Goal: Information Seeking & Learning: Learn about a topic

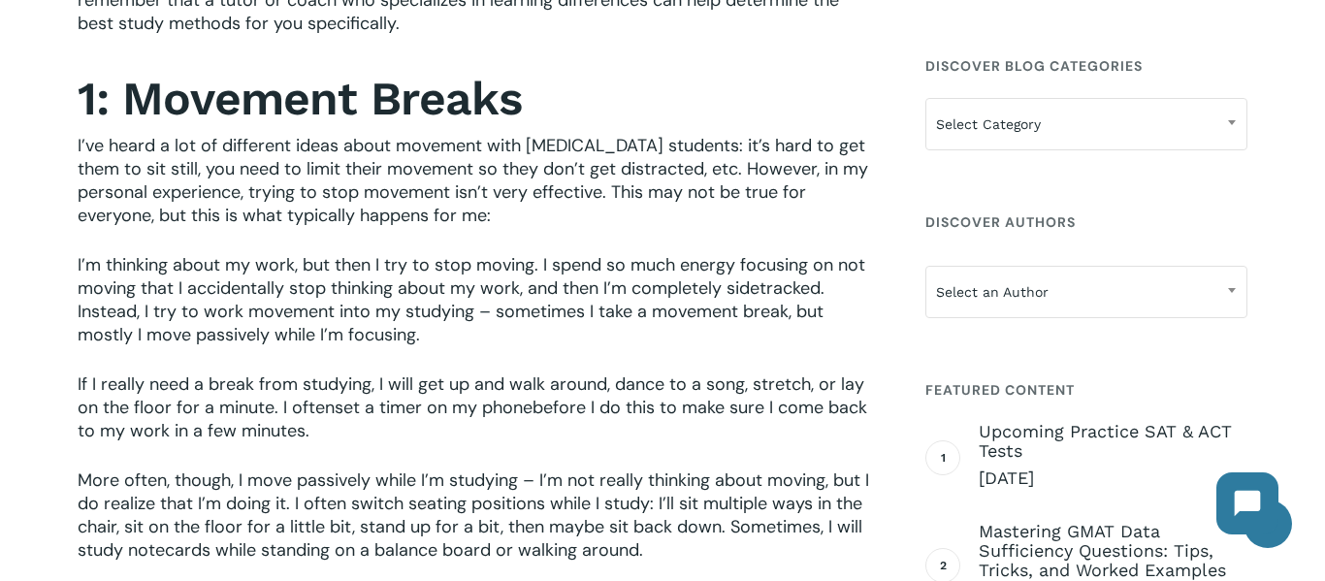
scroll to position [1078, 0]
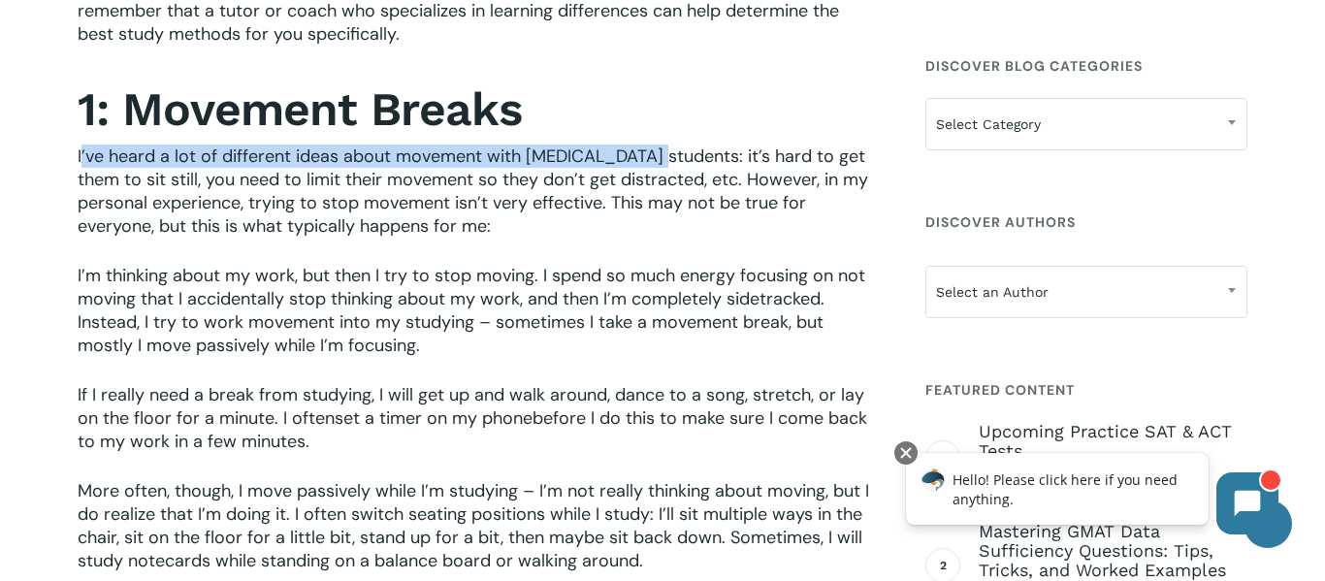
drag, startPoint x: 80, startPoint y: 159, endPoint x: 656, endPoint y: 156, distance: 575.1
click at [656, 156] on span "I’ve heard a lot of different ideas about movement with [MEDICAL_DATA] students…" at bounding box center [473, 191] width 790 height 93
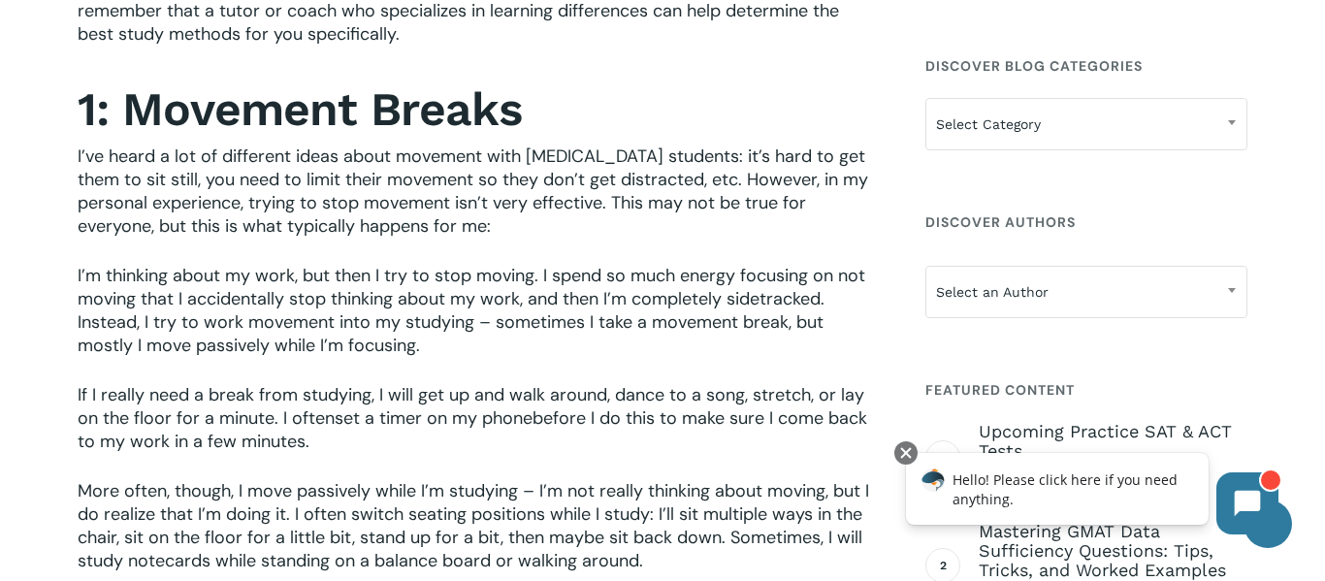
click at [637, 249] on p "I’ve heard a lot of different ideas about movement with [MEDICAL_DATA] students…" at bounding box center [478, 204] width 801 height 119
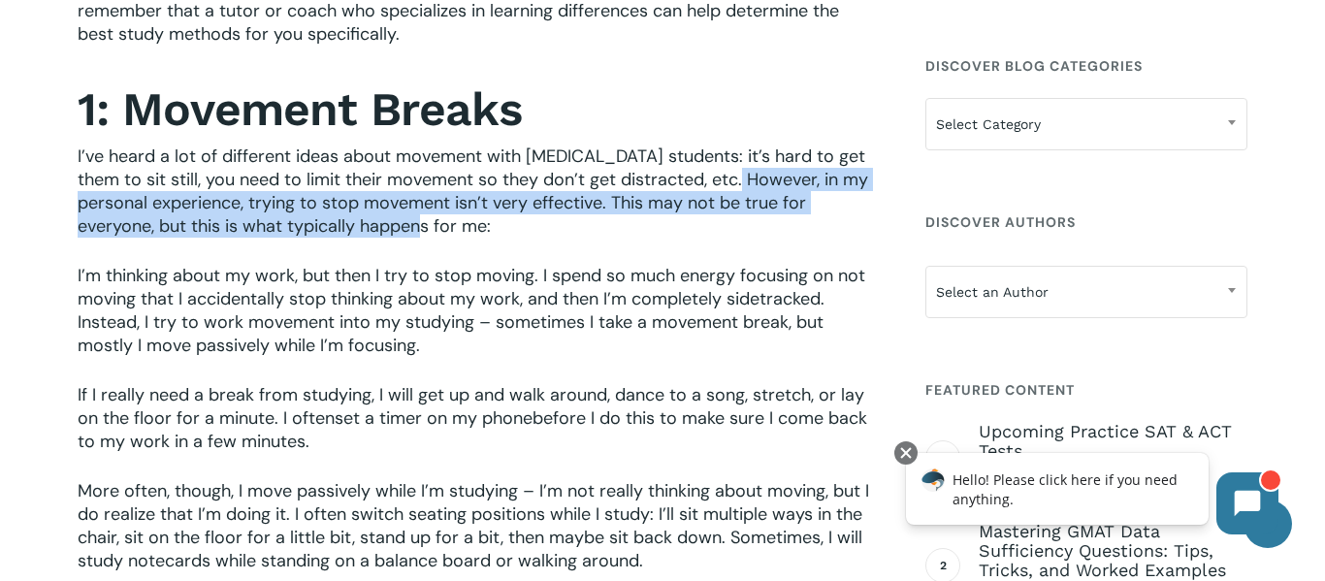
drag, startPoint x: 731, startPoint y: 177, endPoint x: 790, endPoint y: 233, distance: 81.6
click at [790, 233] on p "I’ve heard a lot of different ideas about movement with [MEDICAL_DATA] students…" at bounding box center [478, 204] width 801 height 119
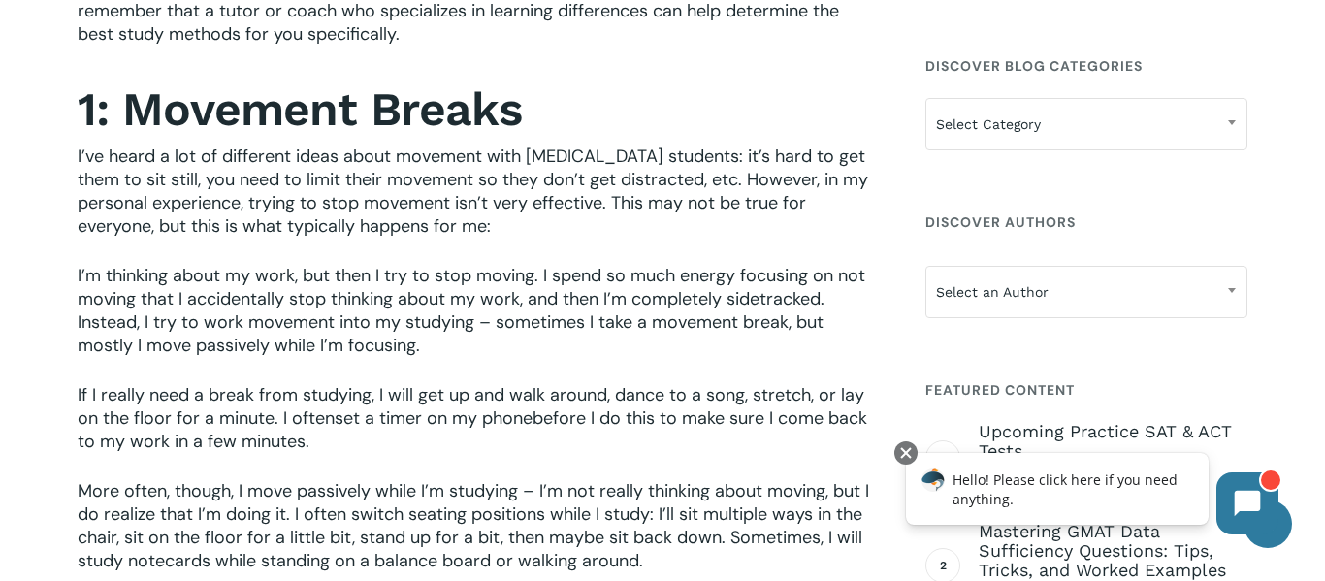
click at [517, 299] on span "I’m thinking about my work, but then I try to stop moving. I spend so much ener…" at bounding box center [472, 310] width 788 height 93
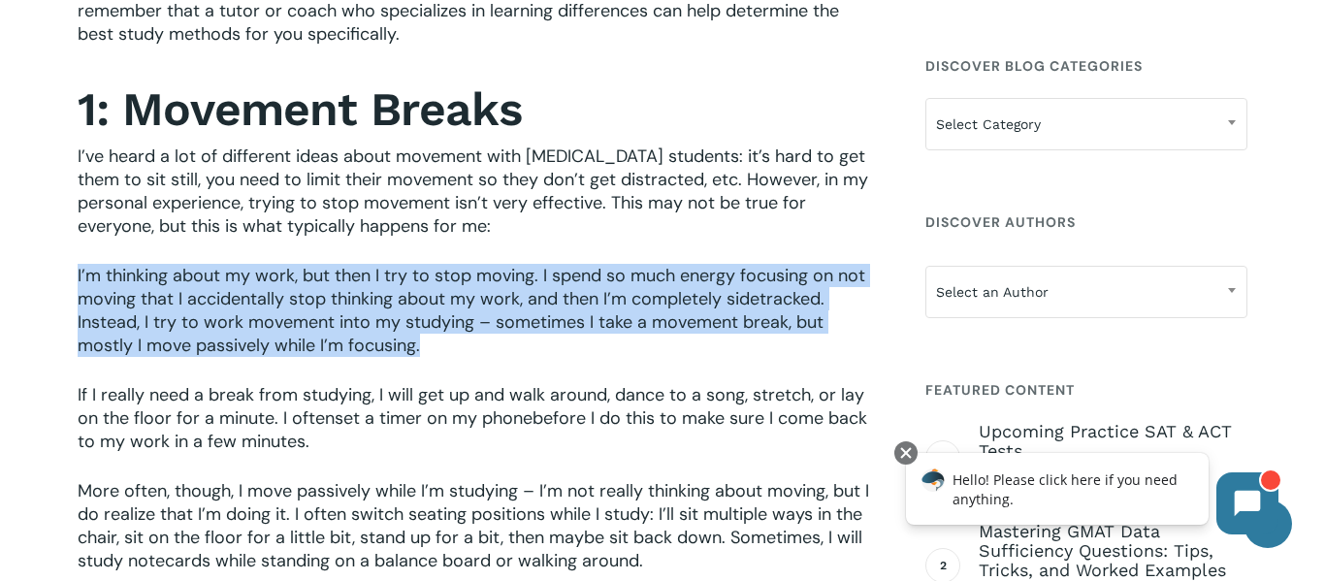
drag, startPoint x: 79, startPoint y: 274, endPoint x: 421, endPoint y: 350, distance: 350.8
click at [421, 350] on p "I’m thinking about my work, but then I try to stop moving. I spend so much ener…" at bounding box center [478, 323] width 801 height 119
copy span "I’m thinking about my work, but then I try to stop moving. I spend so much ener…"
click at [288, 274] on span "I’m thinking about my work, but then I try to stop moving. I spend so much ener…" at bounding box center [472, 310] width 788 height 93
drag, startPoint x: 79, startPoint y: 274, endPoint x: 467, endPoint y: 344, distance: 394.4
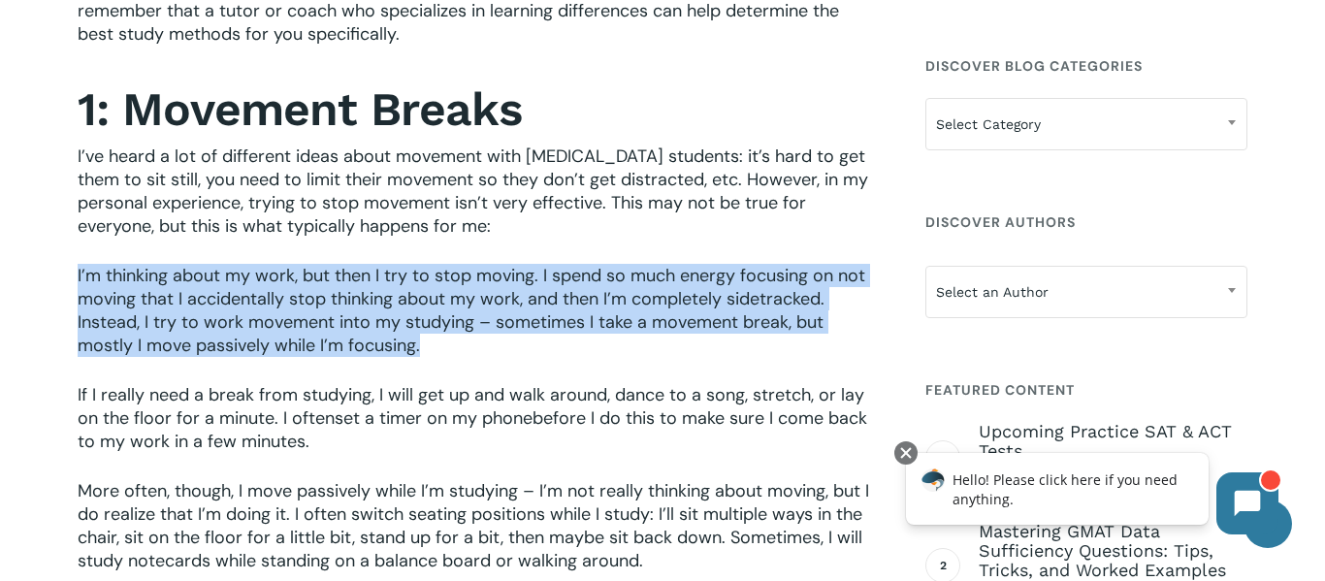
click at [467, 344] on p "I’m thinking about my work, but then I try to stop moving. I spend so much ener…" at bounding box center [478, 323] width 801 height 119
copy span "I’m thinking about my work, but then I try to stop moving. I spend so much ener…"
